Goal: Task Accomplishment & Management: Manage account settings

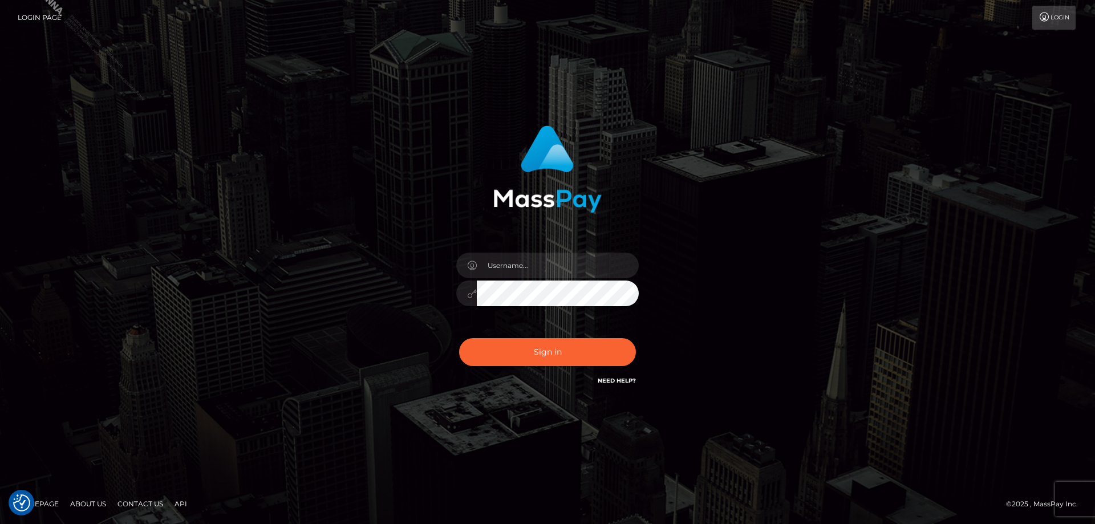
checkbox input "true"
click at [567, 274] on input "text" at bounding box center [558, 266] width 162 height 26
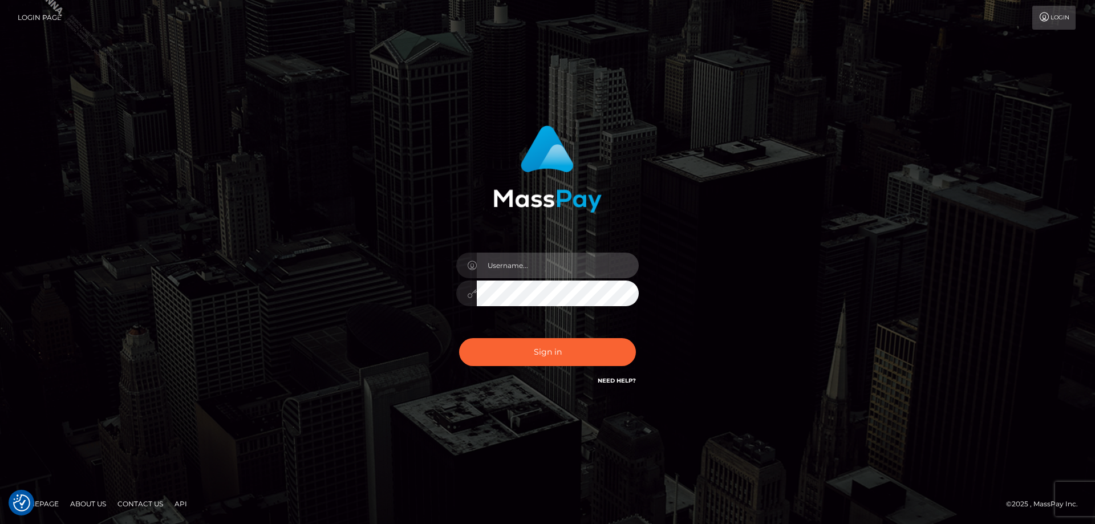
type input "Jose.JPA"
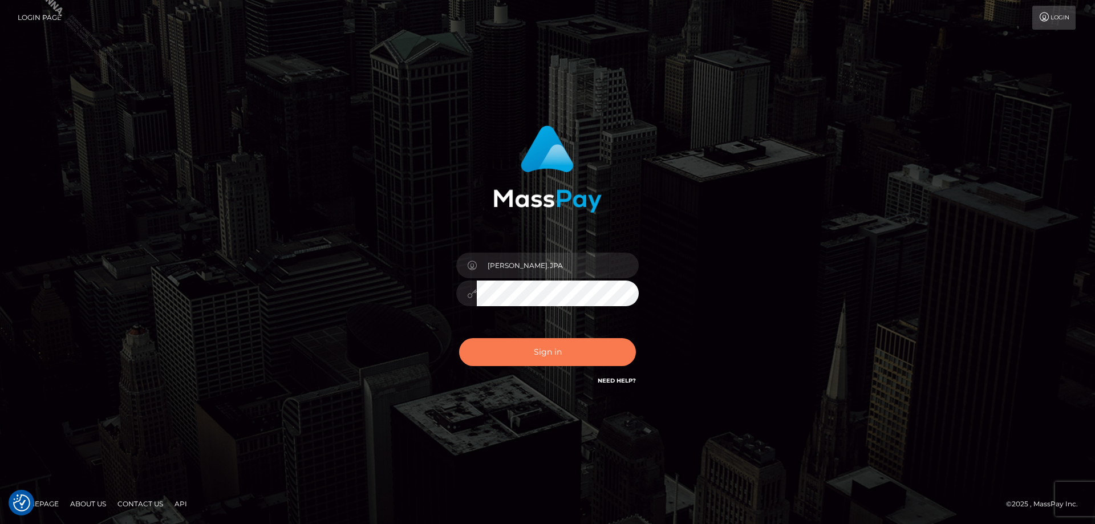
click at [539, 351] on button "Sign in" at bounding box center [547, 352] width 177 height 28
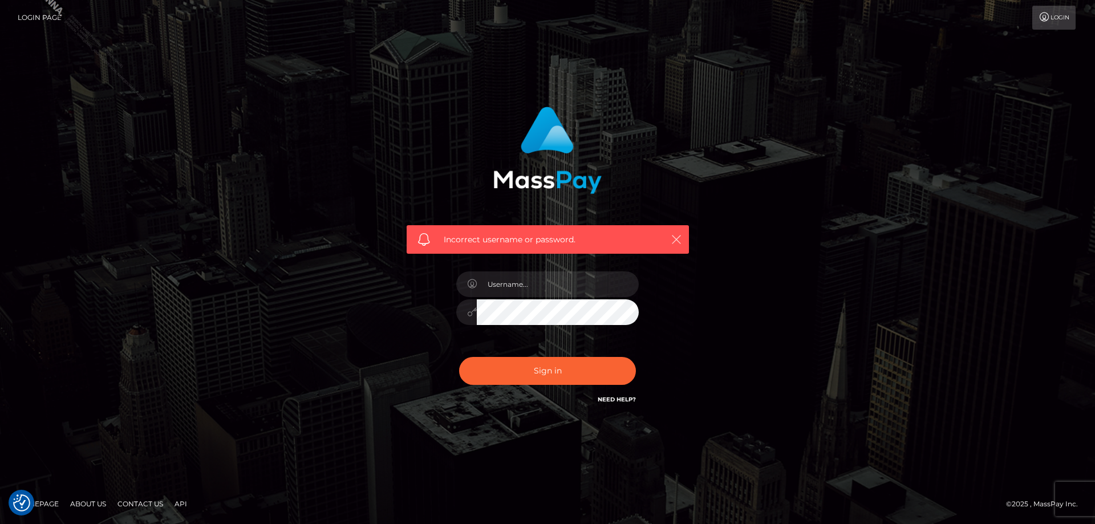
click at [672, 241] on icon "button" at bounding box center [675, 239] width 11 height 11
click at [519, 285] on input "text" at bounding box center [558, 284] width 162 height 26
type input "1414"
click at [682, 235] on button "button" at bounding box center [676, 239] width 14 height 14
click at [540, 286] on input "1414" at bounding box center [558, 284] width 162 height 26
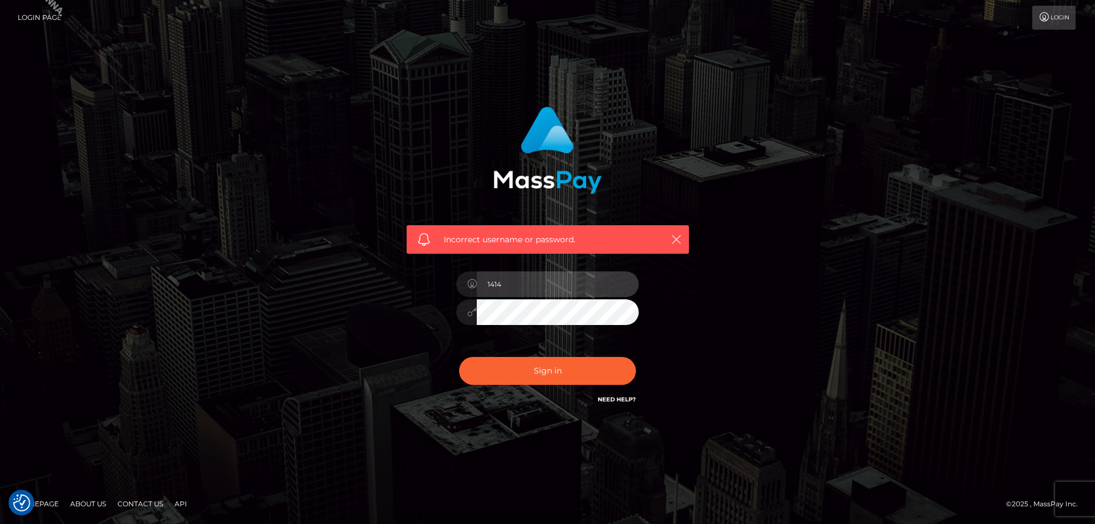
click at [540, 286] on input "1414" at bounding box center [558, 284] width 162 height 26
type input "Jose.Silversocial"
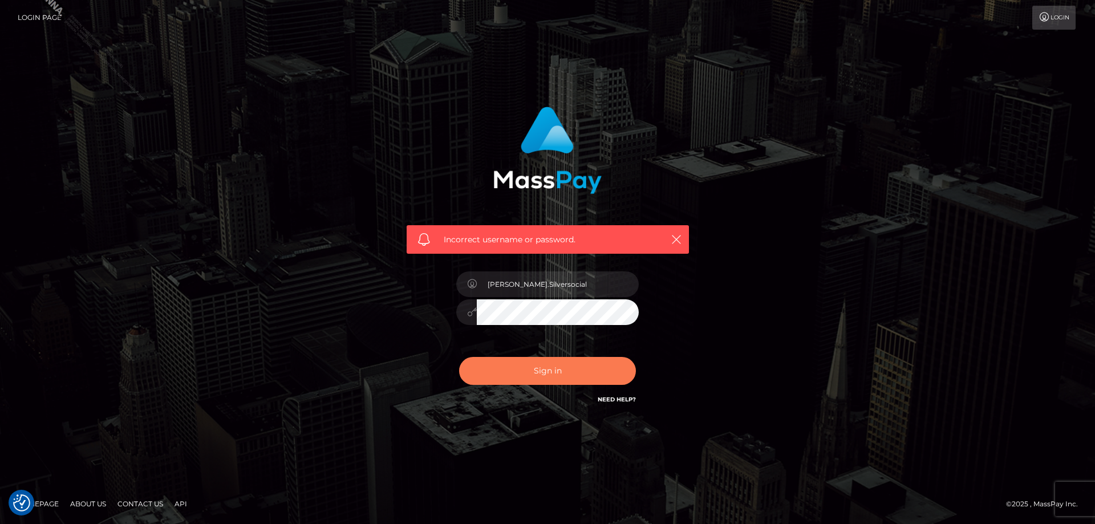
click at [546, 373] on button "Sign in" at bounding box center [547, 371] width 177 height 28
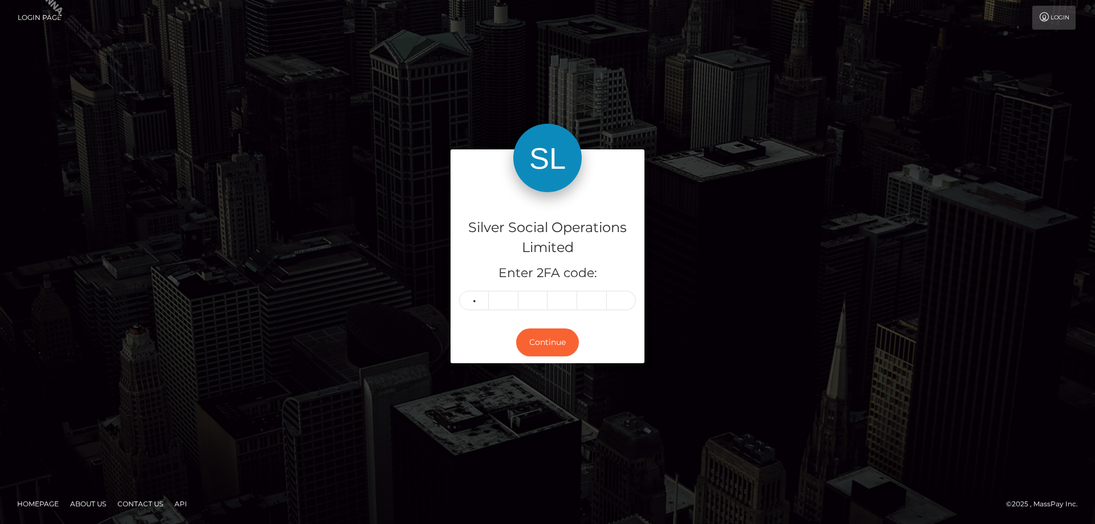
type input "3"
type input "5"
type input "6"
type input "5"
type input "6"
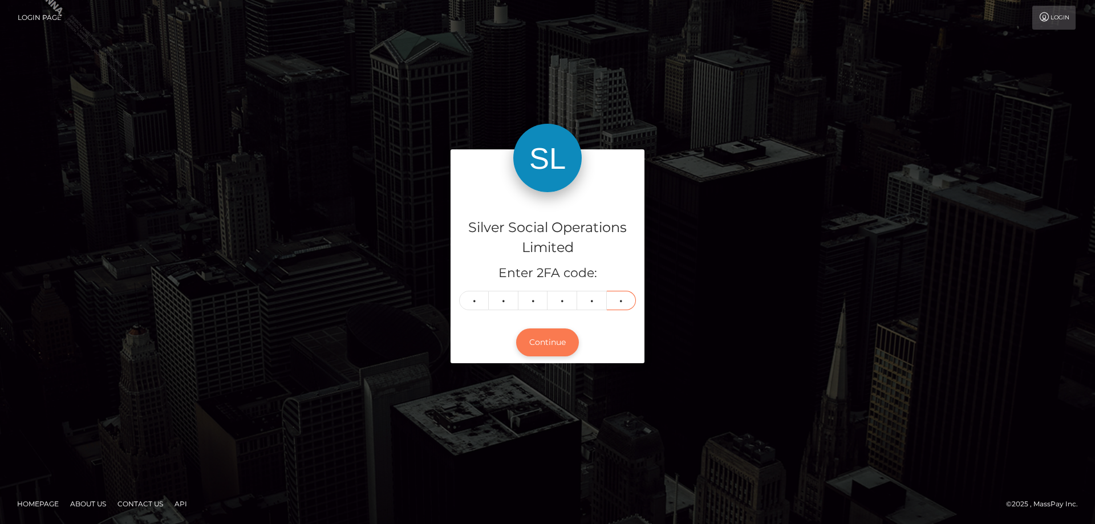
type input "9"
click at [539, 336] on button "Continue" at bounding box center [547, 342] width 63 height 28
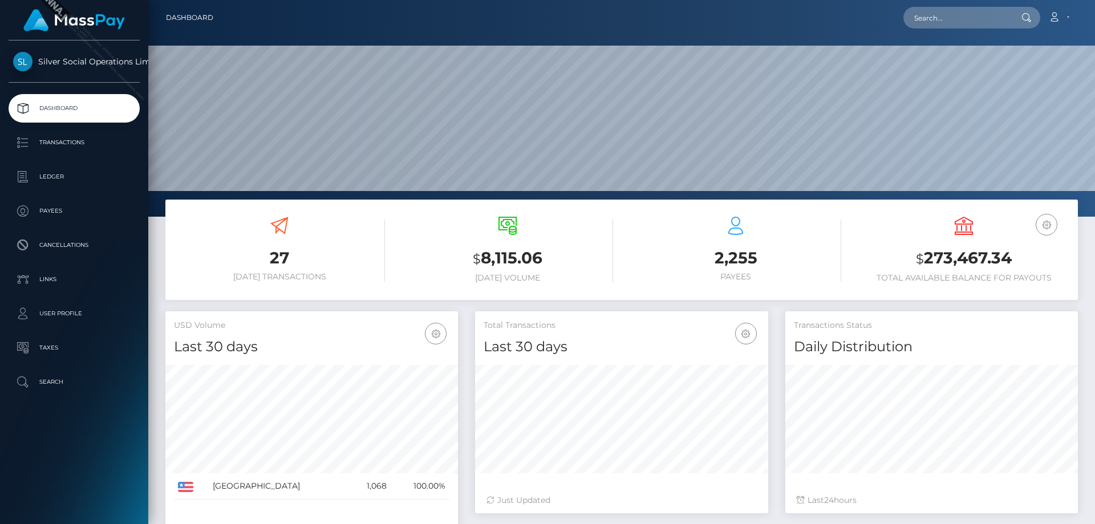
scroll to position [202, 293]
drag, startPoint x: 1029, startPoint y: 251, endPoint x: 909, endPoint y: 256, distance: 120.4
click at [909, 256] on h3 "$ 273,467.34" at bounding box center [963, 258] width 211 height 23
copy h3 "$ 273,467.34"
